Goal: Browse casually

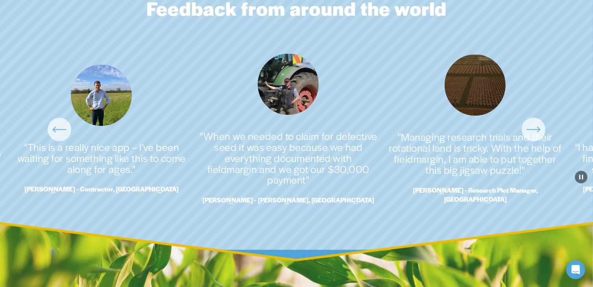
scroll to position [1826, 0]
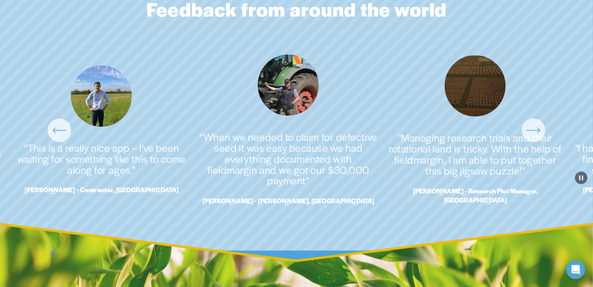
click at [532, 126] on icon "\a \a \a Next\a \a" at bounding box center [534, 130] width 14 height 14
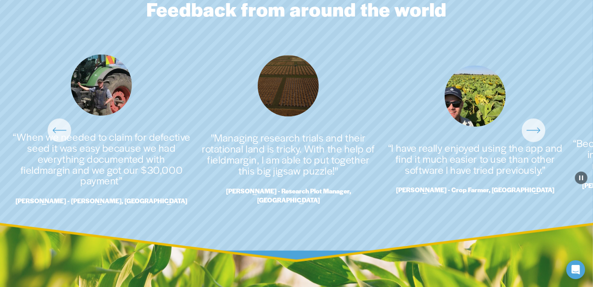
click at [532, 126] on icon "\a \a \a Next\a \a" at bounding box center [534, 130] width 14 height 14
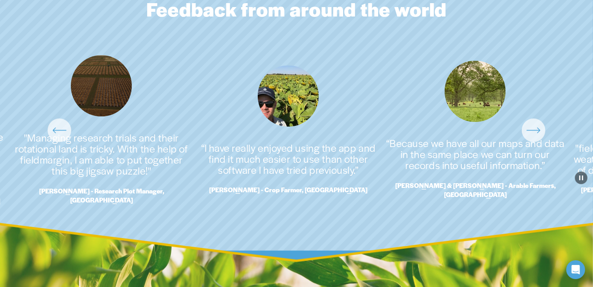
click at [532, 126] on icon "\a \a \a Next\a \a" at bounding box center [534, 130] width 14 height 14
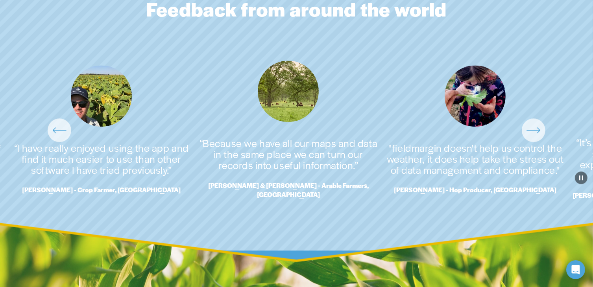
click at [532, 126] on icon "\a \a \a Next\a \a" at bounding box center [534, 130] width 14 height 14
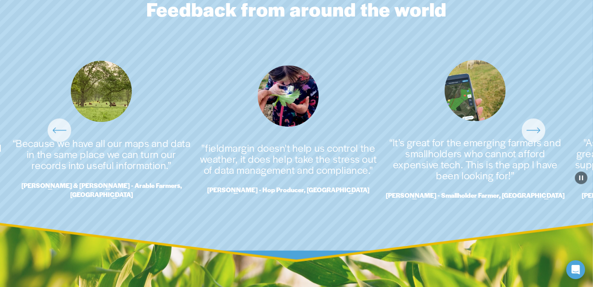
click at [532, 126] on icon "\a \a \a Next\a \a" at bounding box center [534, 130] width 14 height 14
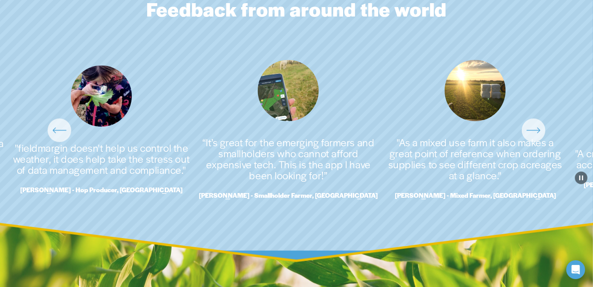
click at [532, 126] on icon "\a \a \a Next\a \a" at bounding box center [534, 130] width 14 height 14
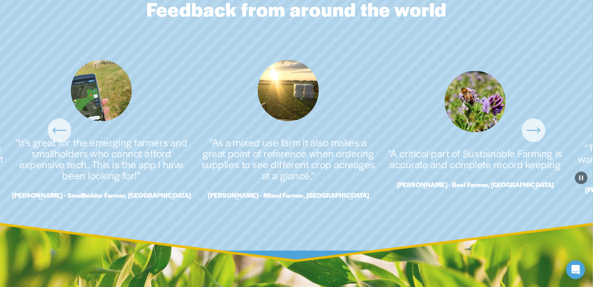
click at [532, 126] on icon "\a \a \a Next\a \a" at bounding box center [534, 130] width 14 height 14
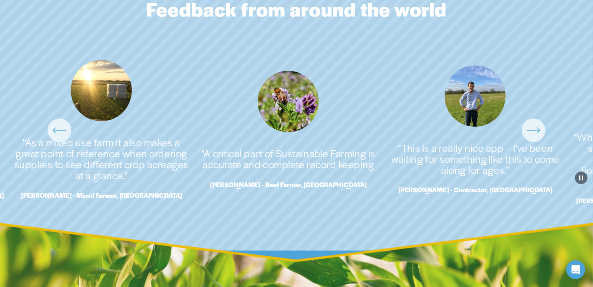
click at [532, 126] on icon "\a \a \a Next\a \a" at bounding box center [534, 130] width 14 height 14
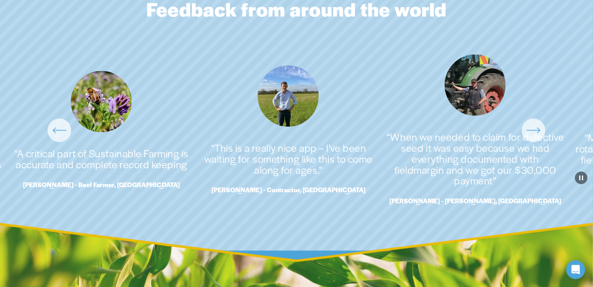
click at [532, 126] on icon "\a \a \a Next\a \a" at bounding box center [534, 130] width 14 height 14
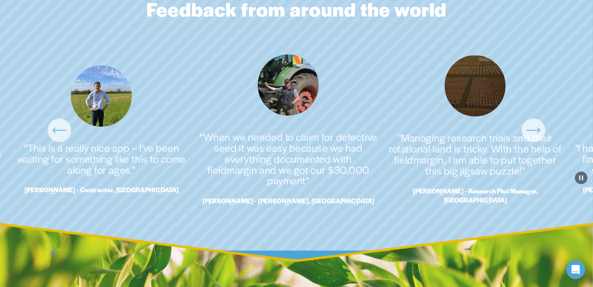
click at [532, 126] on icon "\a \a \a Next\a \a" at bounding box center [534, 130] width 14 height 14
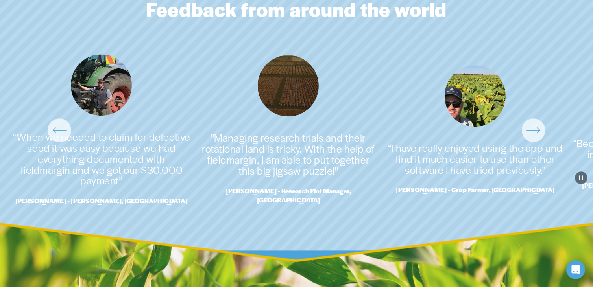
click at [532, 126] on icon "\a \a \a Next\a \a" at bounding box center [534, 130] width 14 height 14
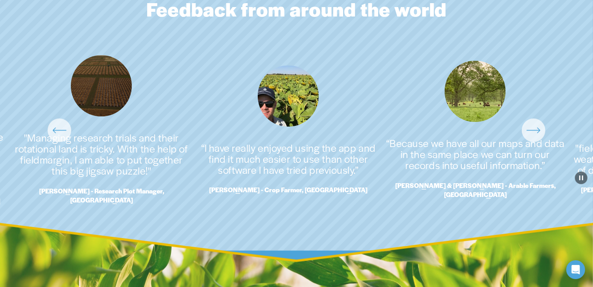
click at [532, 126] on icon "\a \a \a Next\a \a" at bounding box center [534, 130] width 14 height 14
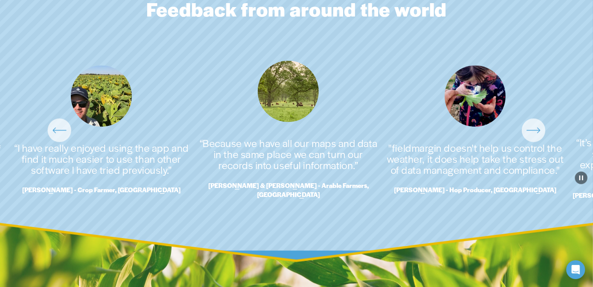
click at [532, 126] on icon "\a \a \a Next\a \a" at bounding box center [534, 130] width 14 height 14
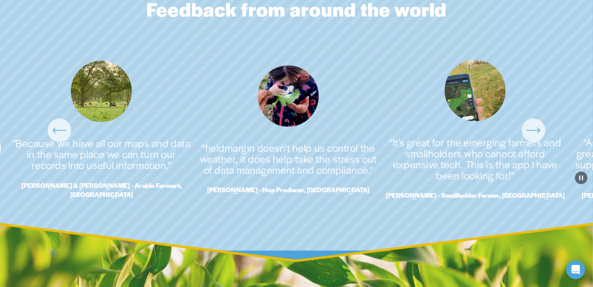
click at [532, 126] on icon "\a \a \a Next\a \a" at bounding box center [534, 130] width 14 height 14
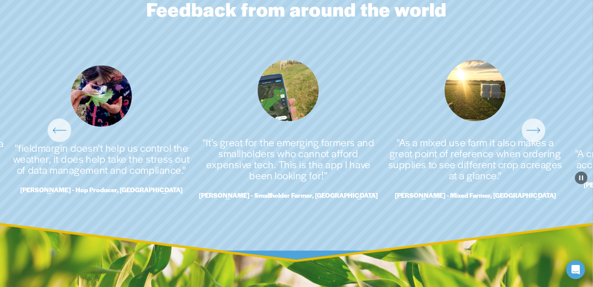
click at [532, 126] on icon "\a \a \a Next\a \a" at bounding box center [534, 130] width 14 height 14
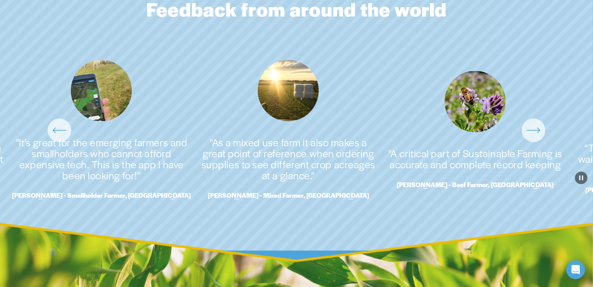
click at [535, 135] on icon "\a \a \a Next\a \a" at bounding box center [534, 130] width 14 height 14
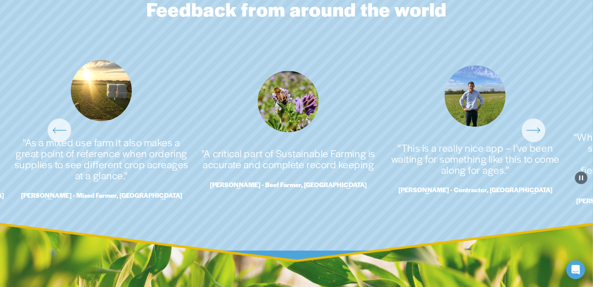
click at [535, 135] on icon "\a \a \a Next\a \a" at bounding box center [534, 130] width 14 height 14
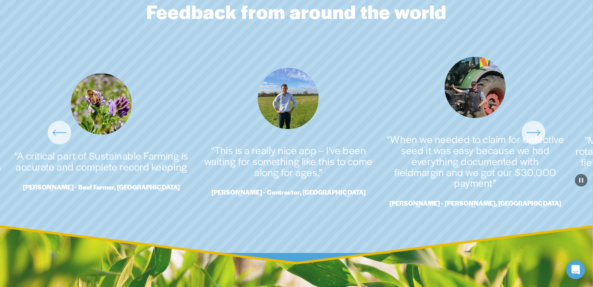
scroll to position [1825, 0]
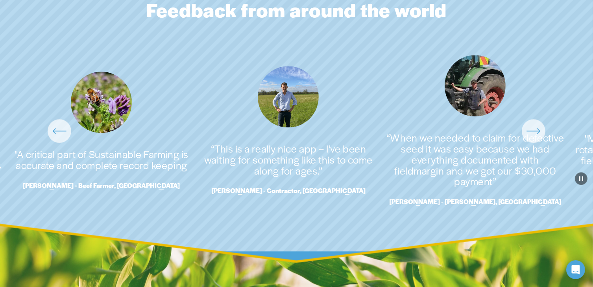
click at [537, 129] on icon "\a \a \a Next\a \a" at bounding box center [534, 131] width 14 height 14
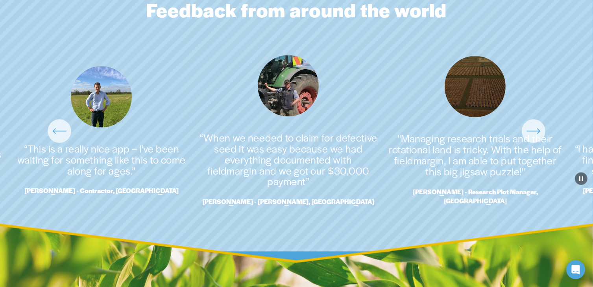
click at [537, 129] on icon "\a \a \a Next\a \a" at bounding box center [534, 131] width 14 height 14
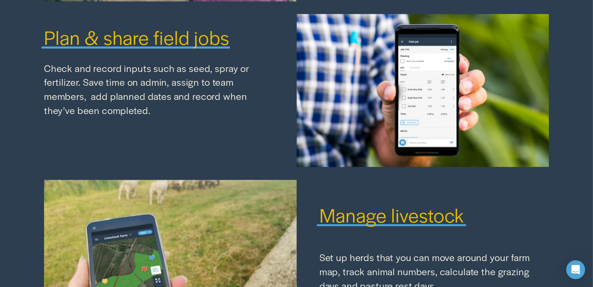
scroll to position [952, 0]
